Goal: Task Accomplishment & Management: Manage account settings

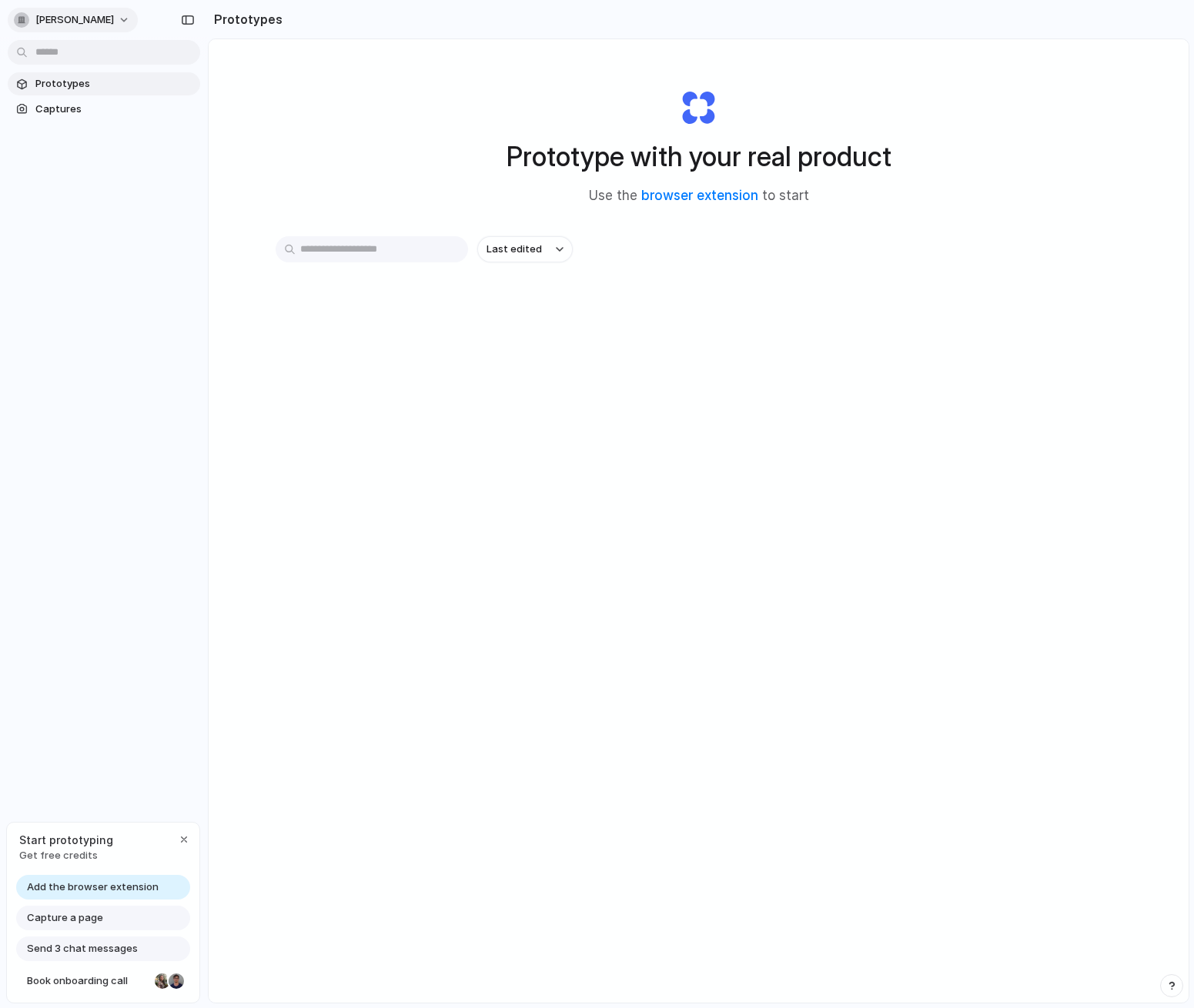
click at [98, 23] on span "[PERSON_NAME]" at bounding box center [74, 20] width 79 height 15
click at [104, 54] on li "Settings" at bounding box center [74, 54] width 128 height 24
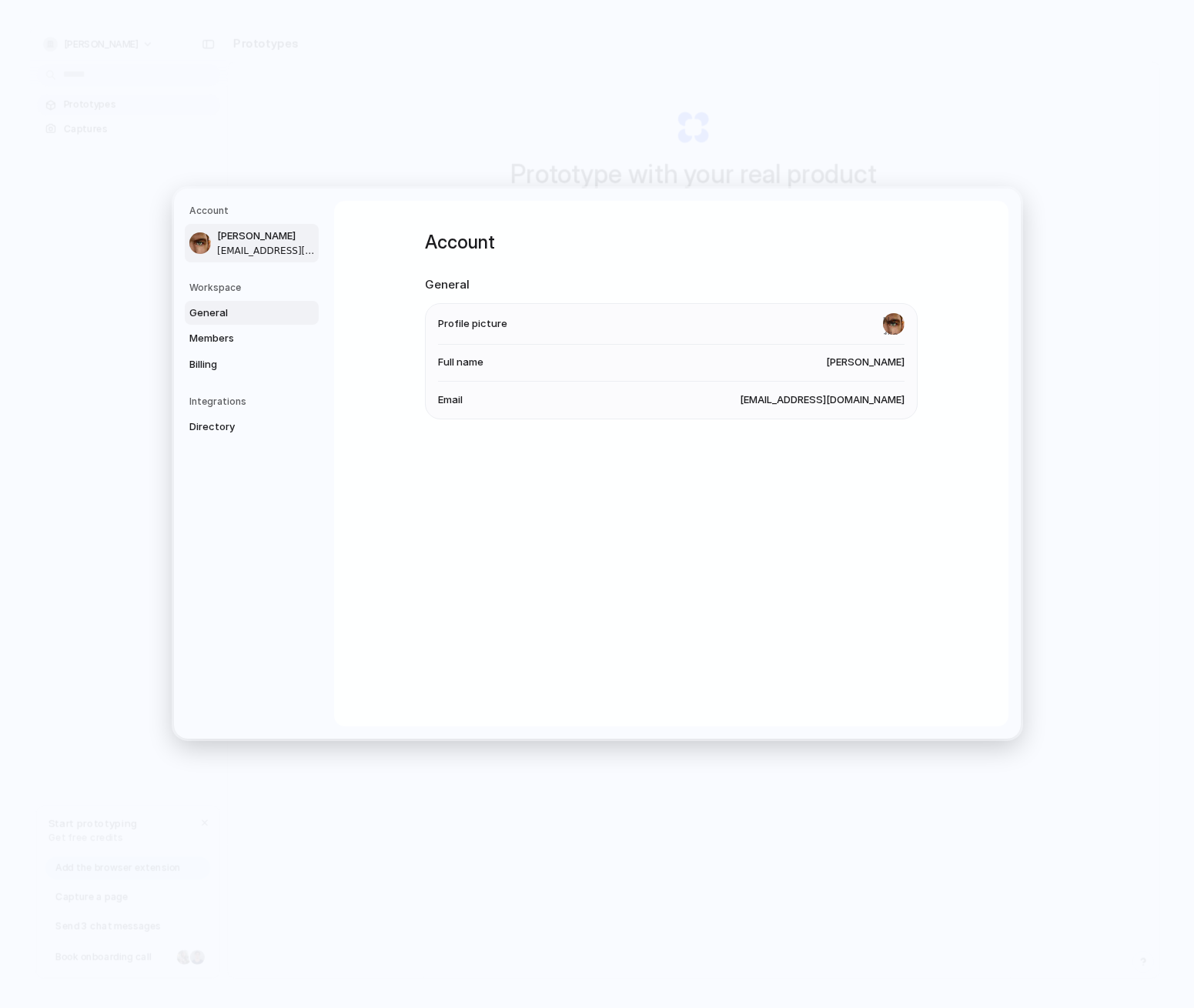
click at [241, 314] on span "General" at bounding box center [238, 313] width 99 height 15
click at [487, 322] on li "Name [PERSON_NAME]" at bounding box center [671, 323] width 467 height 37
drag, startPoint x: 782, startPoint y: 318, endPoint x: 879, endPoint y: 324, distance: 97.2
click at [789, 318] on li "Name [PERSON_NAME]" at bounding box center [671, 323] width 467 height 37
click at [879, 324] on span "[PERSON_NAME]" at bounding box center [865, 322] width 79 height 15
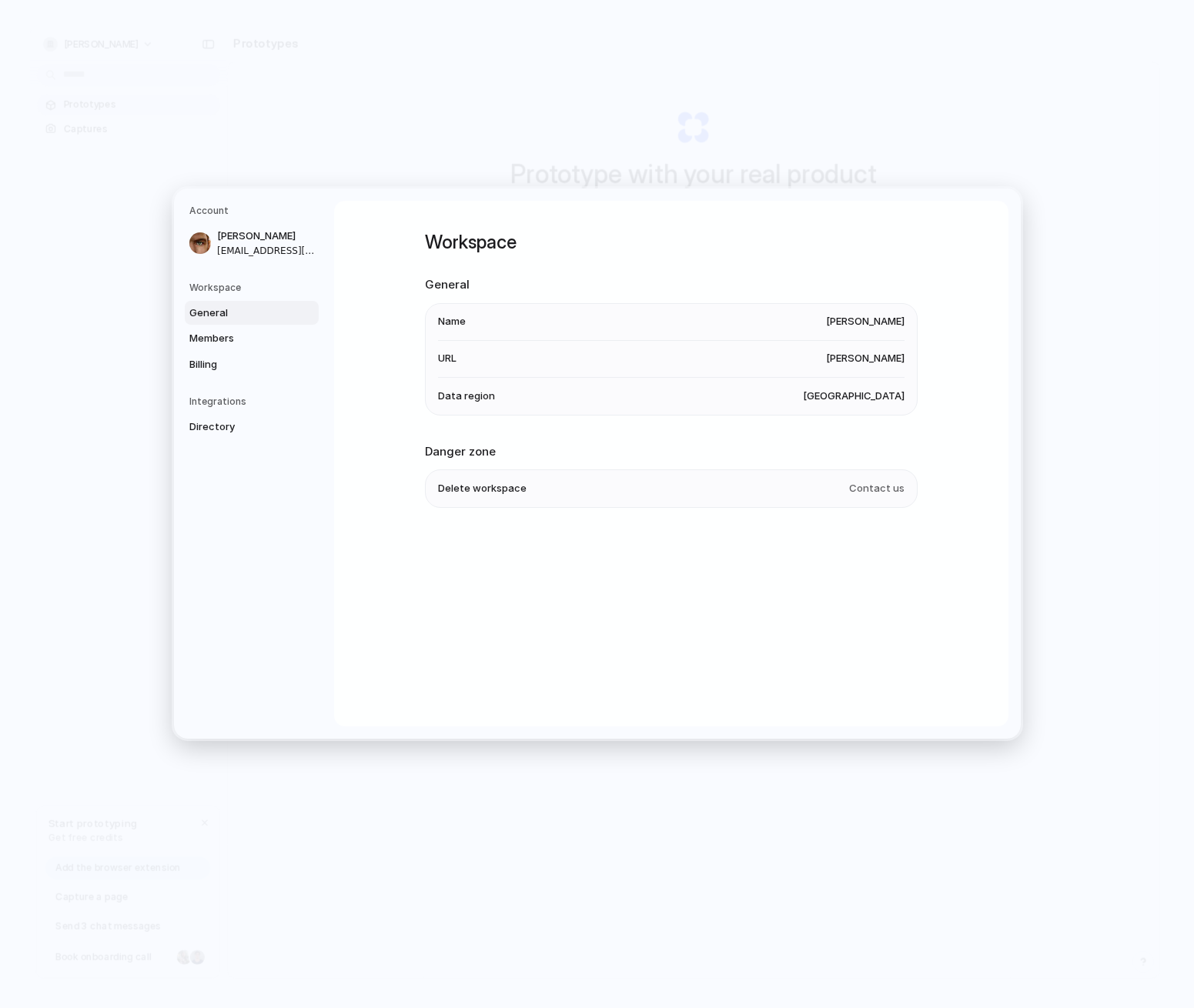
click at [879, 324] on span "[PERSON_NAME]" at bounding box center [865, 322] width 79 height 15
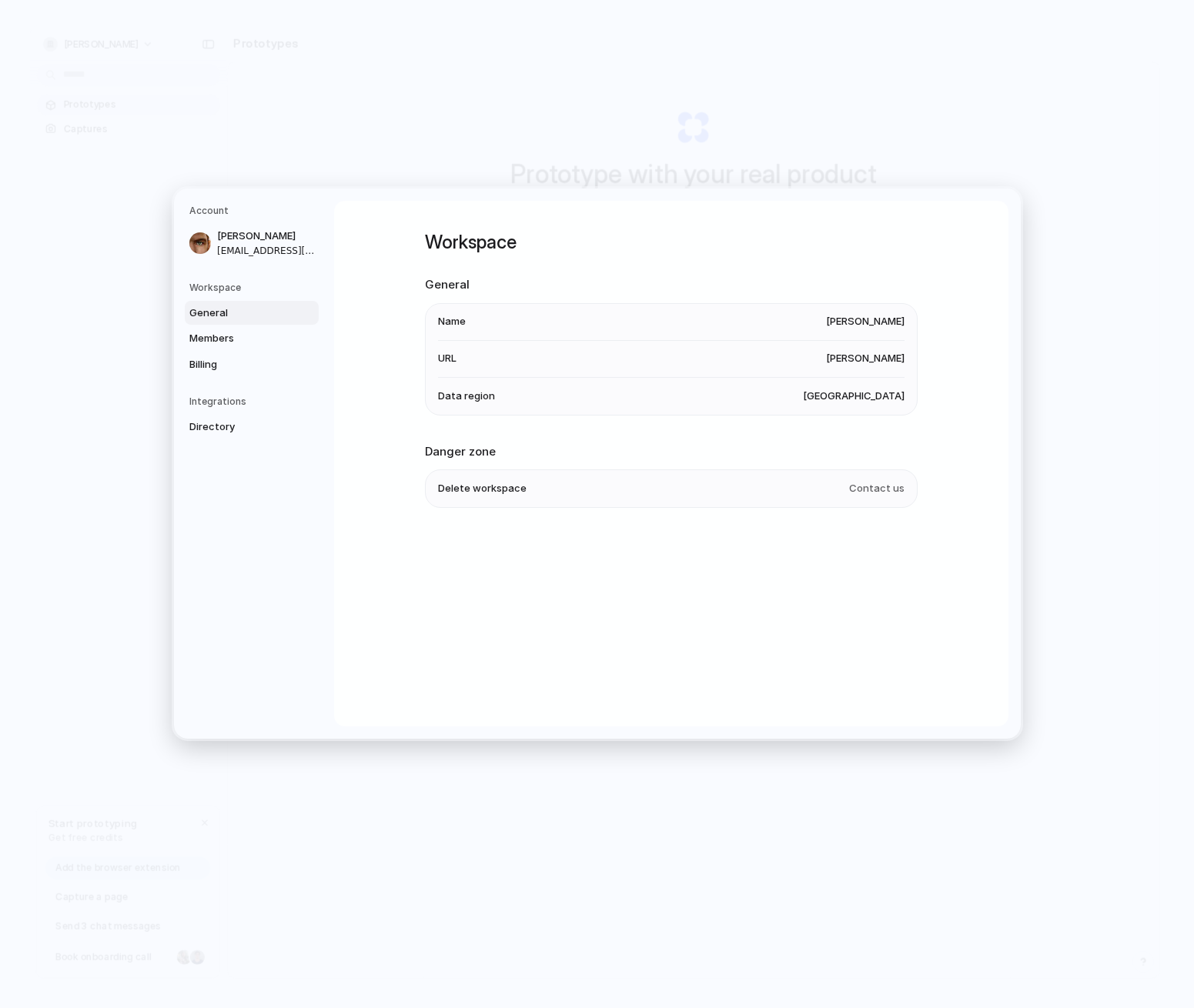
click at [872, 348] on li "URL [PERSON_NAME]" at bounding box center [671, 359] width 467 height 37
click at [864, 365] on span "[PERSON_NAME]" at bounding box center [865, 359] width 79 height 15
click at [853, 402] on span "[GEOGRAPHIC_DATA]" at bounding box center [854, 396] width 102 height 15
drag, startPoint x: 853, startPoint y: 402, endPoint x: 844, endPoint y: 402, distance: 9.0
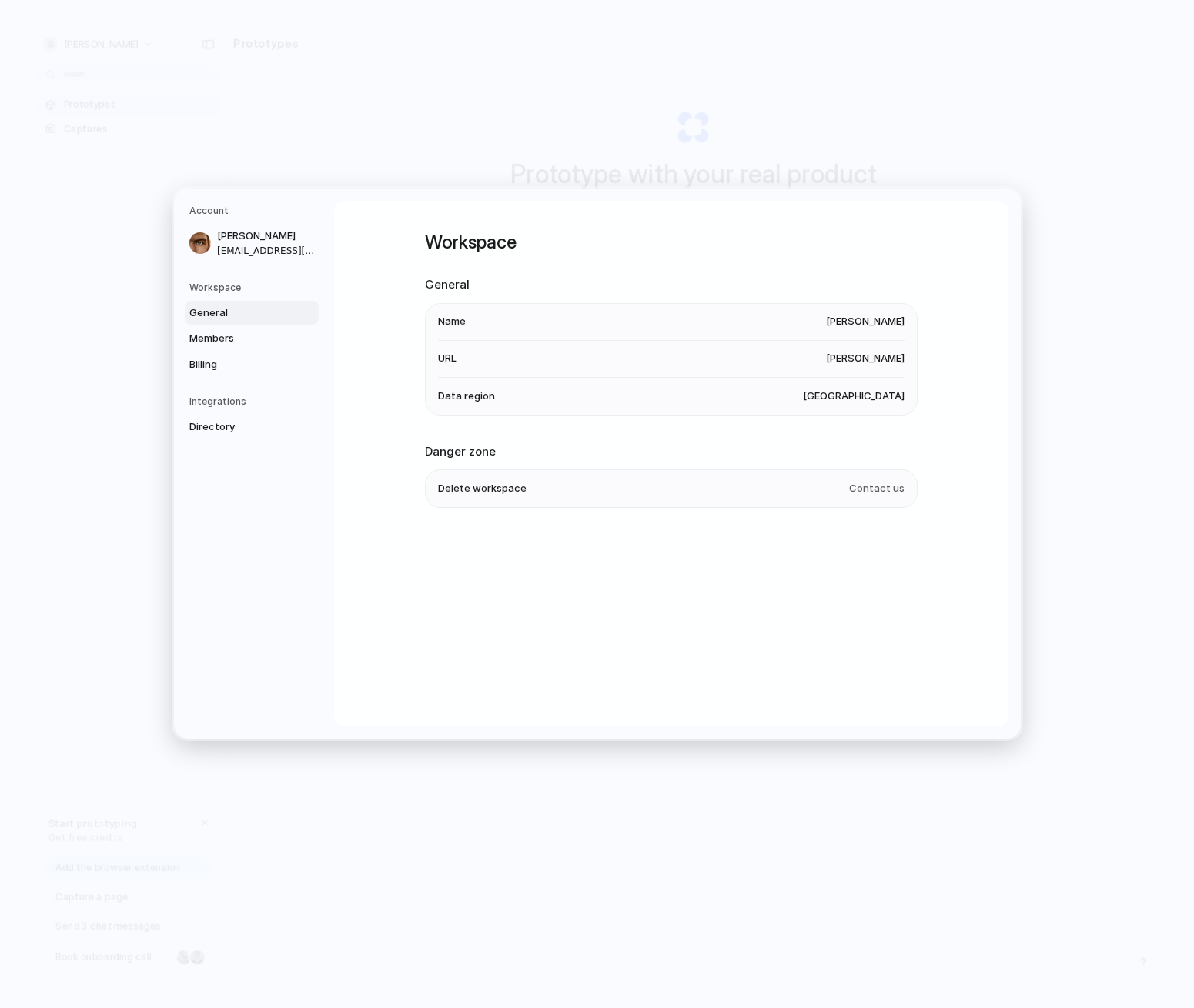
click at [853, 402] on span "[GEOGRAPHIC_DATA]" at bounding box center [854, 396] width 102 height 15
click at [221, 353] on link "Billing" at bounding box center [252, 364] width 134 height 24
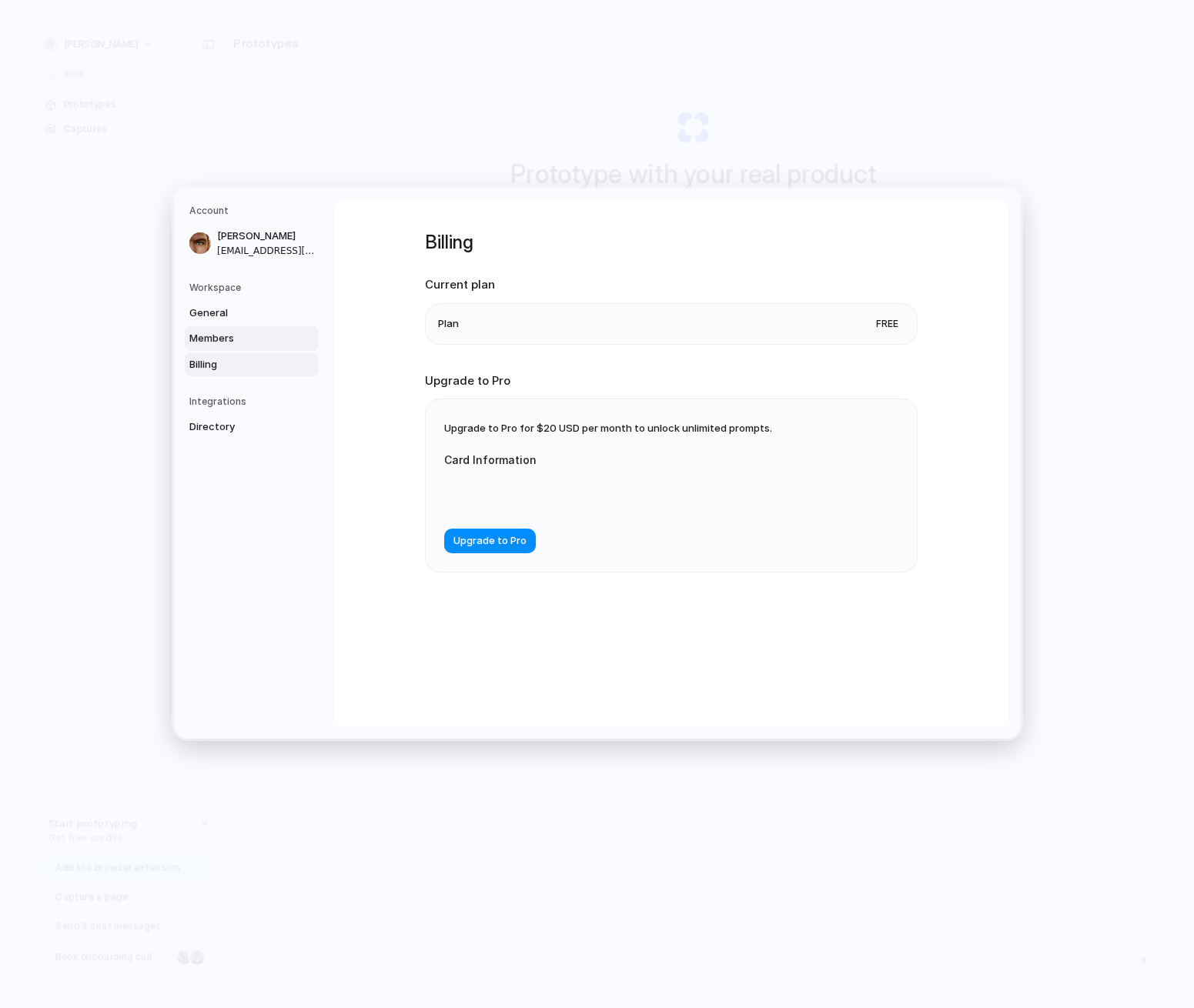
click at [222, 339] on span "Members" at bounding box center [238, 339] width 99 height 15
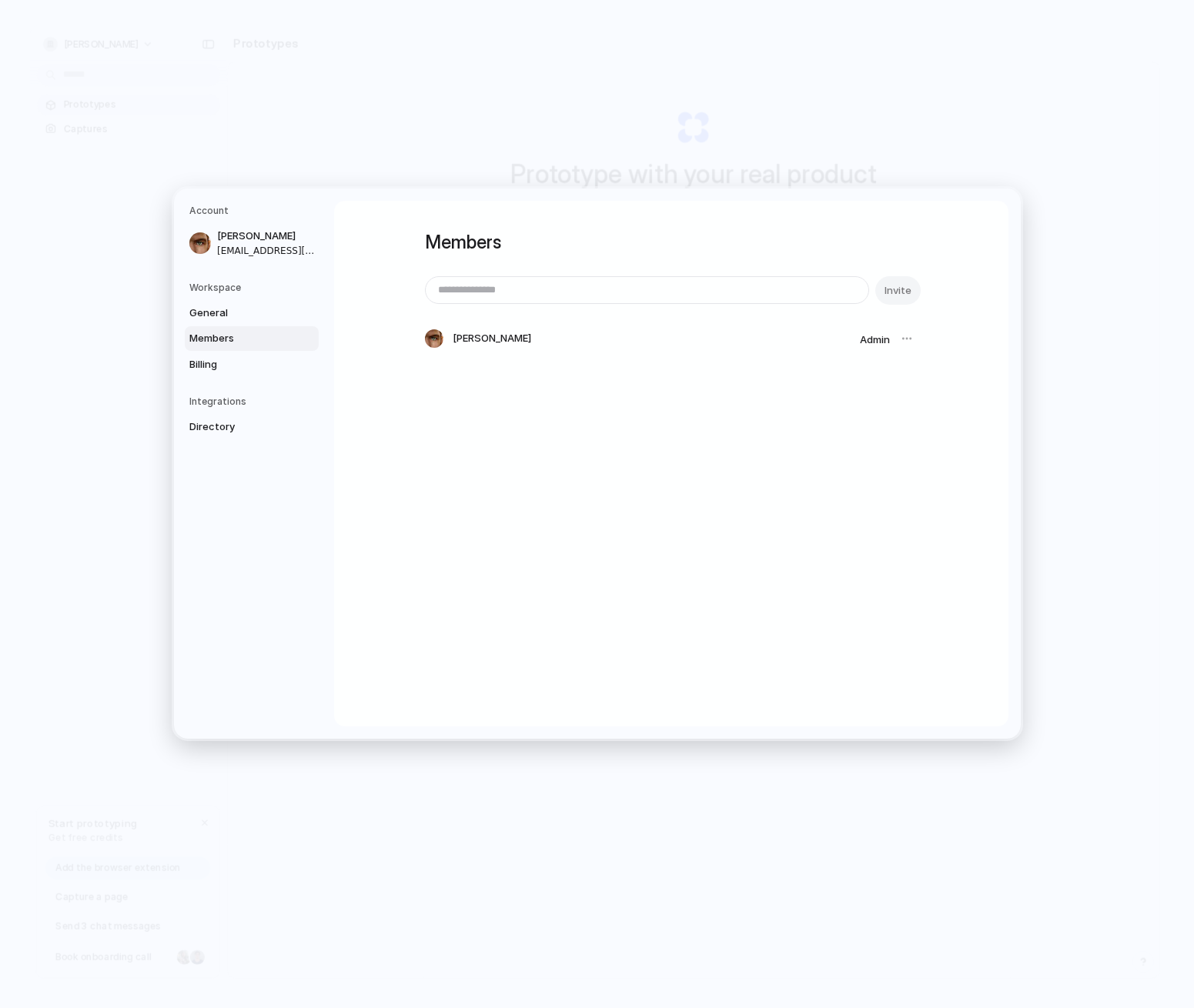
click at [221, 388] on nav "Account [PERSON_NAME] [EMAIL_ADDRESS][DOMAIN_NAME] Workspace General Members Bi…" at bounding box center [253, 464] width 160 height 550
click at [220, 412] on div "Integrations Directory" at bounding box center [253, 416] width 130 height 44
click at [219, 431] on span "Directory" at bounding box center [238, 427] width 99 height 15
